Goal: Task Accomplishment & Management: Use online tool/utility

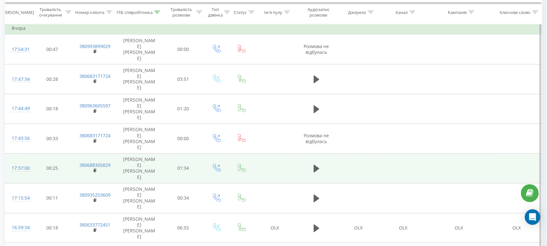
scroll to position [283, 0]
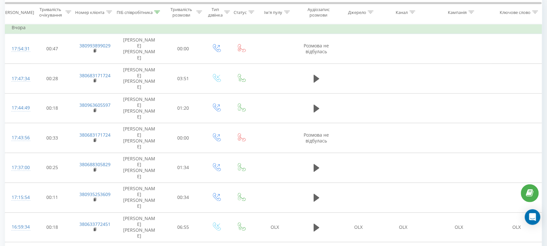
click at [156, 14] on div at bounding box center [157, 12] width 6 height 6
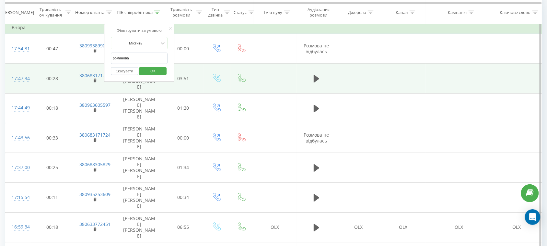
drag, startPoint x: 152, startPoint y: 60, endPoint x: 19, endPoint y: 54, distance: 132.9
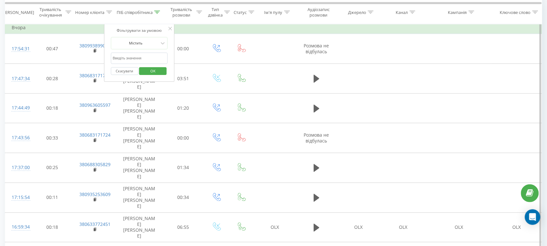
drag, startPoint x: 148, startPoint y: 79, endPoint x: 148, endPoint y: 70, distance: 9.4
click at [148, 80] on div "Фільтрувати за умовою Містить Скасувати OK" at bounding box center [139, 53] width 71 height 58
click at [148, 70] on span "OK" at bounding box center [153, 71] width 18 height 10
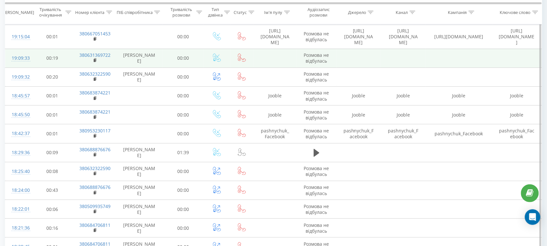
scroll to position [607, 0]
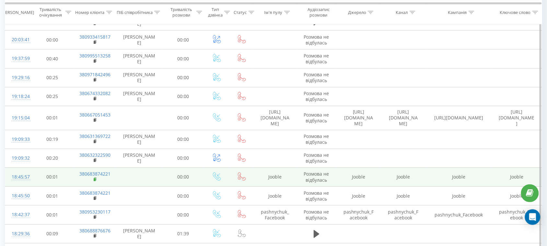
click at [95, 178] on rect at bounding box center [95, 179] width 2 height 3
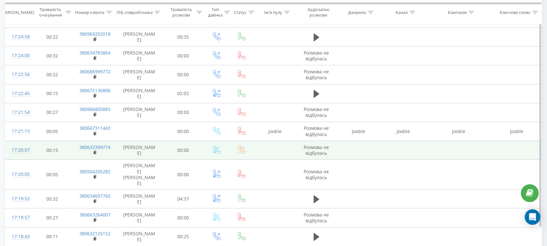
scroll to position [1988, 0]
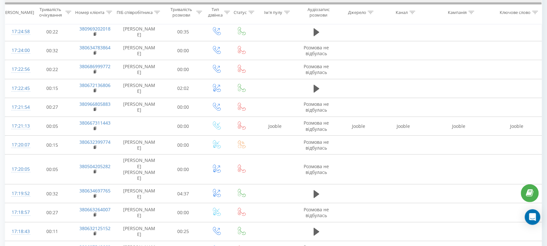
drag, startPoint x: 95, startPoint y: 44, endPoint x: 163, endPoint y: 2, distance: 80.2
click at [95, 127] on rect at bounding box center [95, 128] width 2 height 3
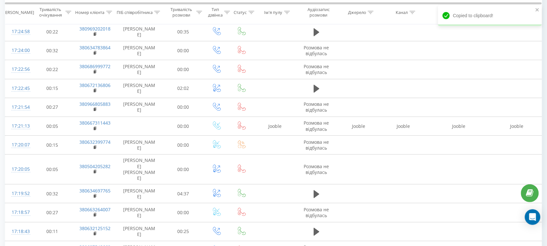
scroll to position [0, 0]
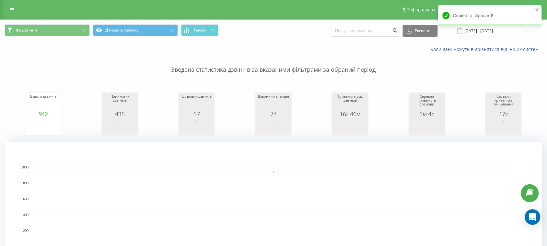
click at [499, 31] on input "[DATE] - [DATE]" at bounding box center [493, 30] width 78 height 13
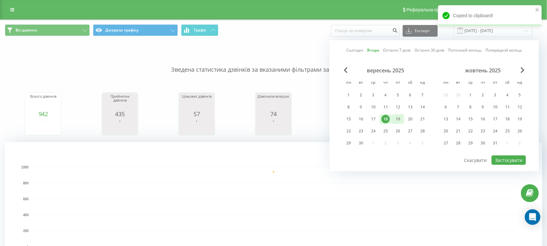
click at [398, 119] on div "19" at bounding box center [398, 119] width 8 height 8
click at [506, 157] on button "Застосувати" at bounding box center [508, 159] width 34 height 9
type input "[DATE] - [DATE]"
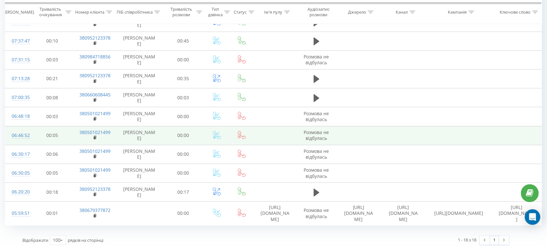
scroll to position [356, 0]
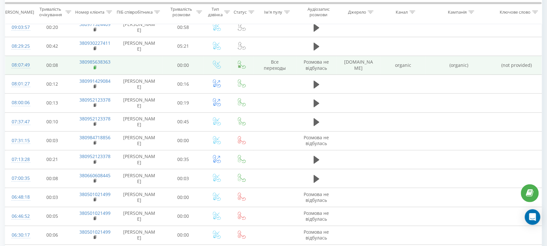
click at [94, 67] on rect at bounding box center [95, 67] width 2 height 3
